Goal: Navigation & Orientation: Go to known website

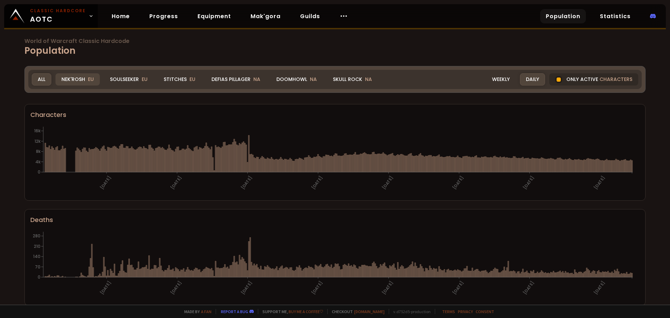
click at [70, 84] on div "Nek'Rosh EU" at bounding box center [77, 79] width 44 height 12
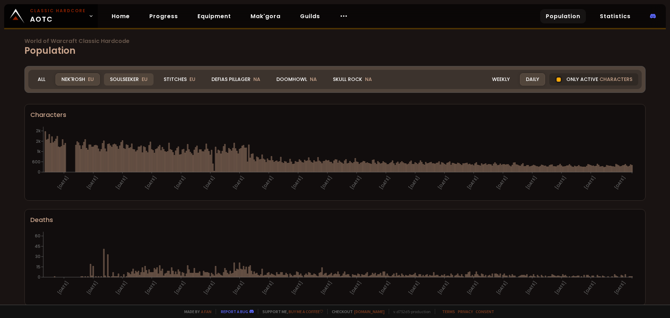
click at [139, 77] on div "Soulseeker EU" at bounding box center [129, 79] width 50 height 12
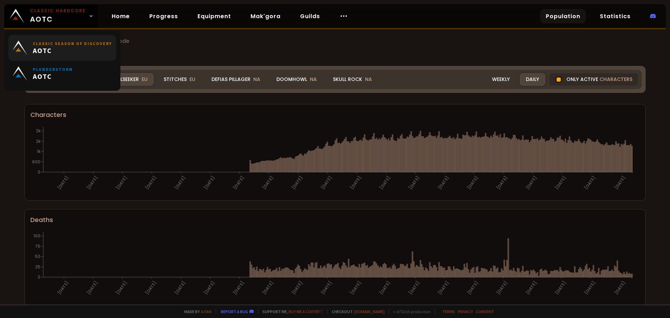
click at [67, 52] on span "AOTC" at bounding box center [72, 50] width 79 height 9
